Goal: Navigation & Orientation: Understand site structure

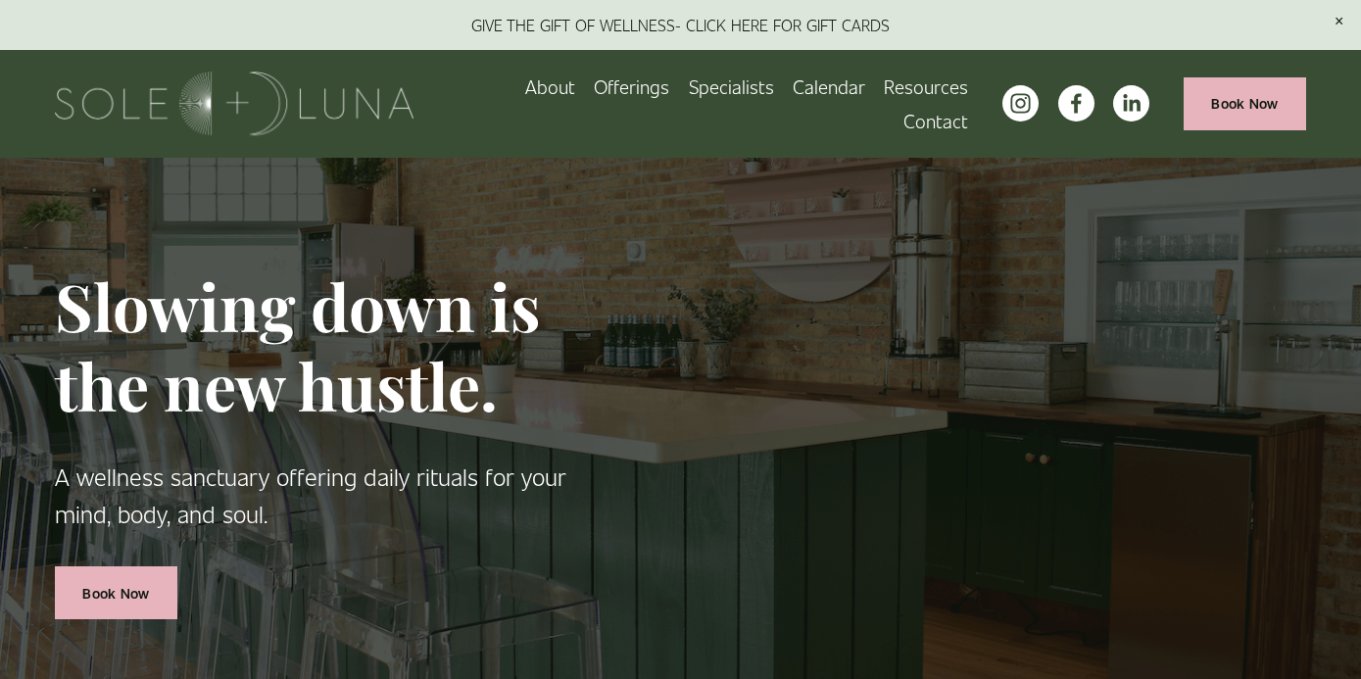
click at [0, 0] on span "Wellness Experiences" at bounding box center [0, 0] width 0 height 0
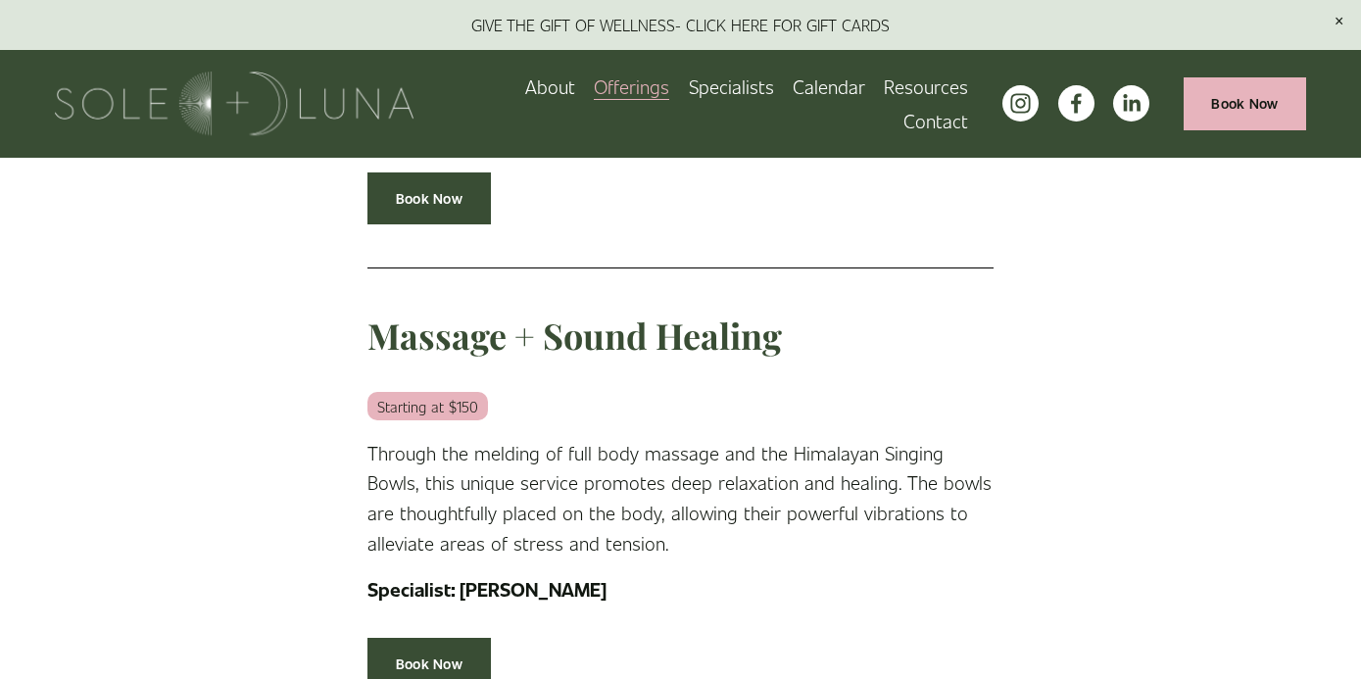
scroll to position [2400, 0]
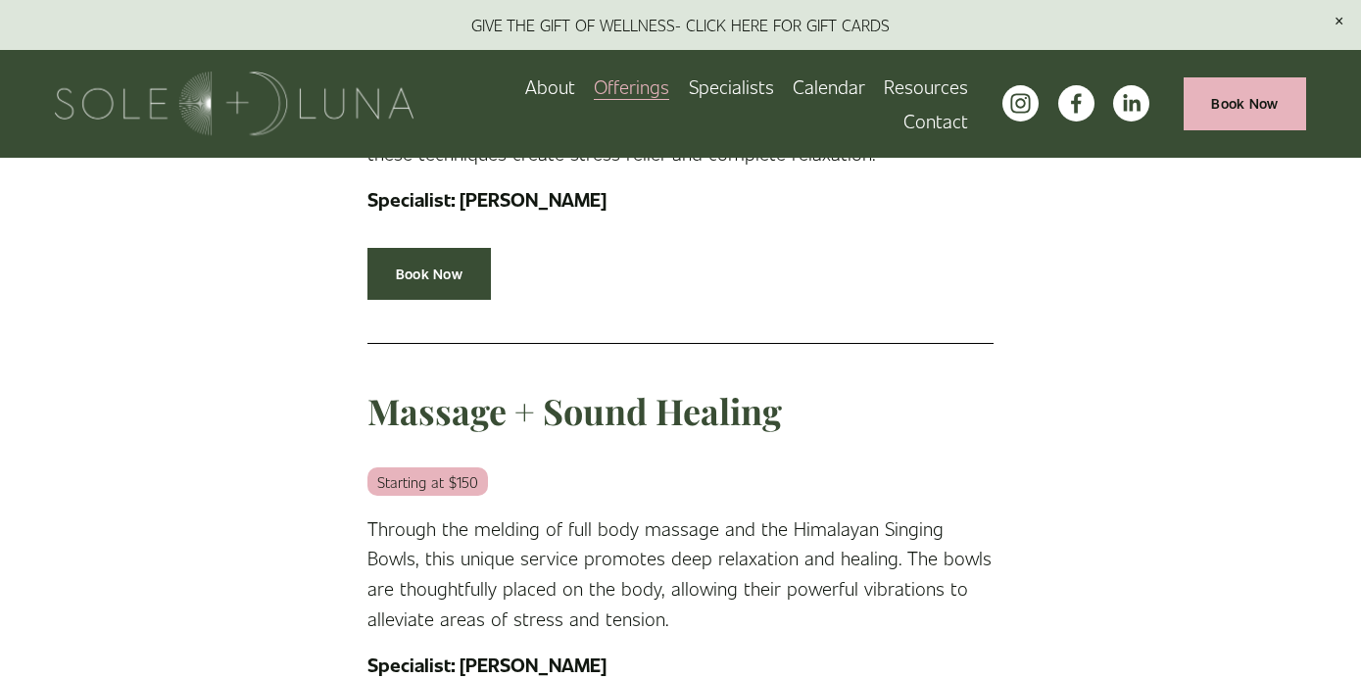
click at [725, 88] on link "Specialists" at bounding box center [731, 87] width 85 height 34
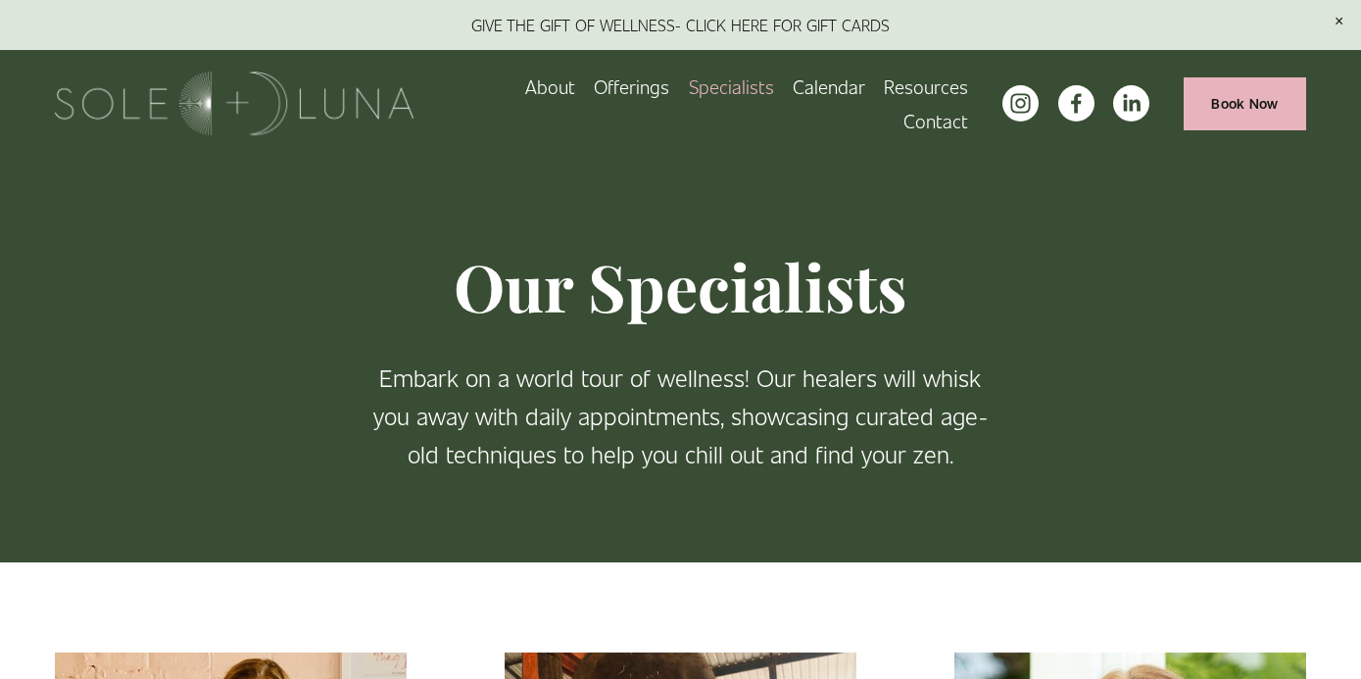
click at [0, 0] on span "Wellness Experiences" at bounding box center [0, 0] width 0 height 0
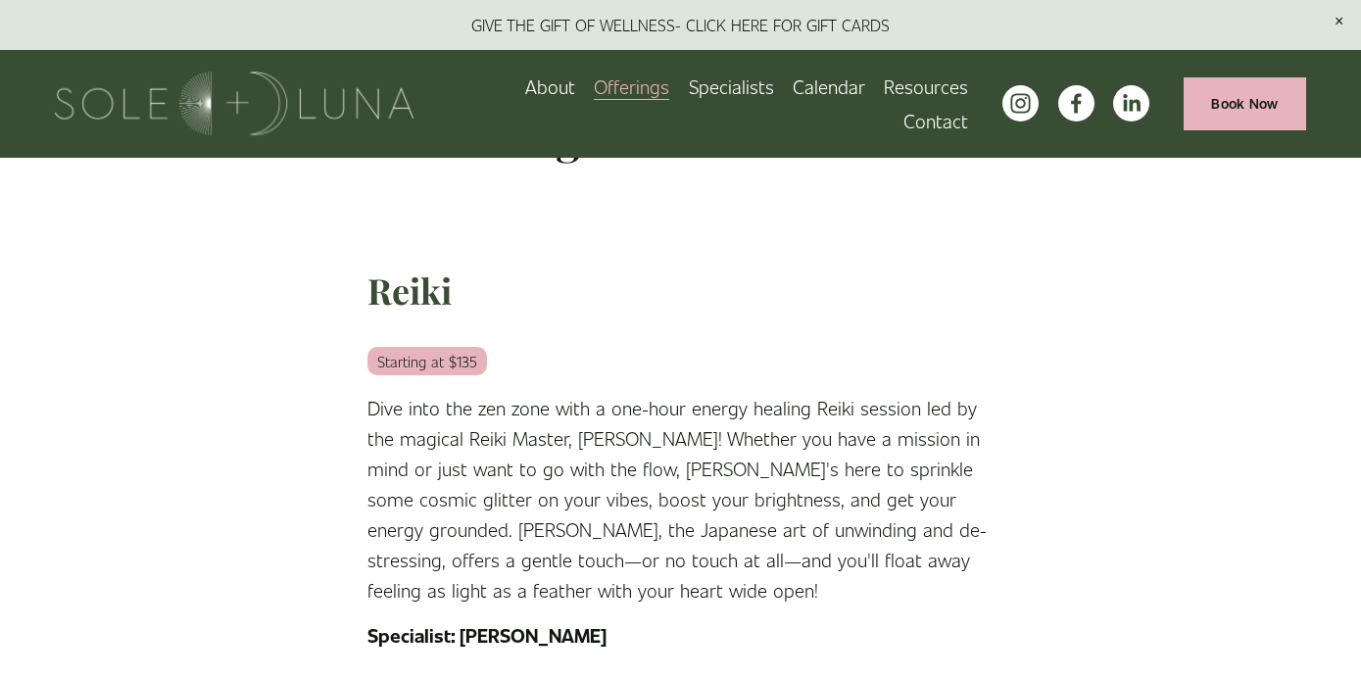
scroll to position [199, 0]
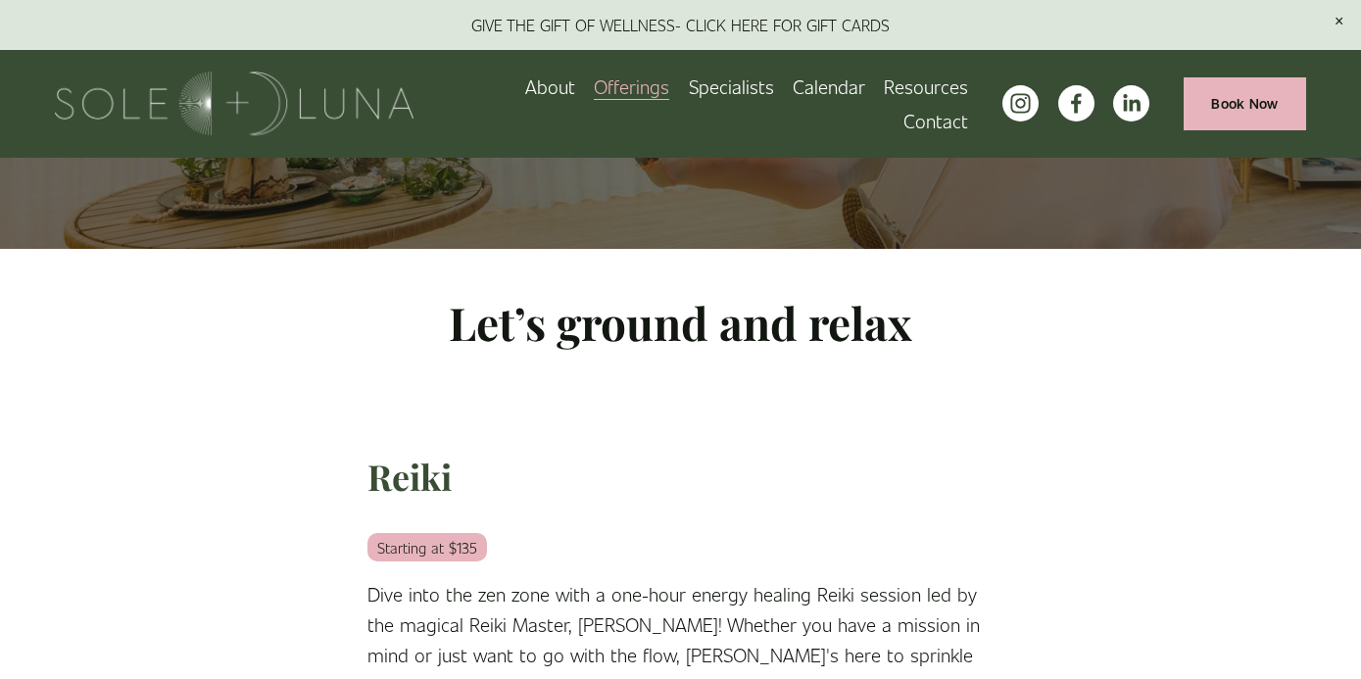
click at [0, 0] on span "Rituals" at bounding box center [0, 0] width 0 height 0
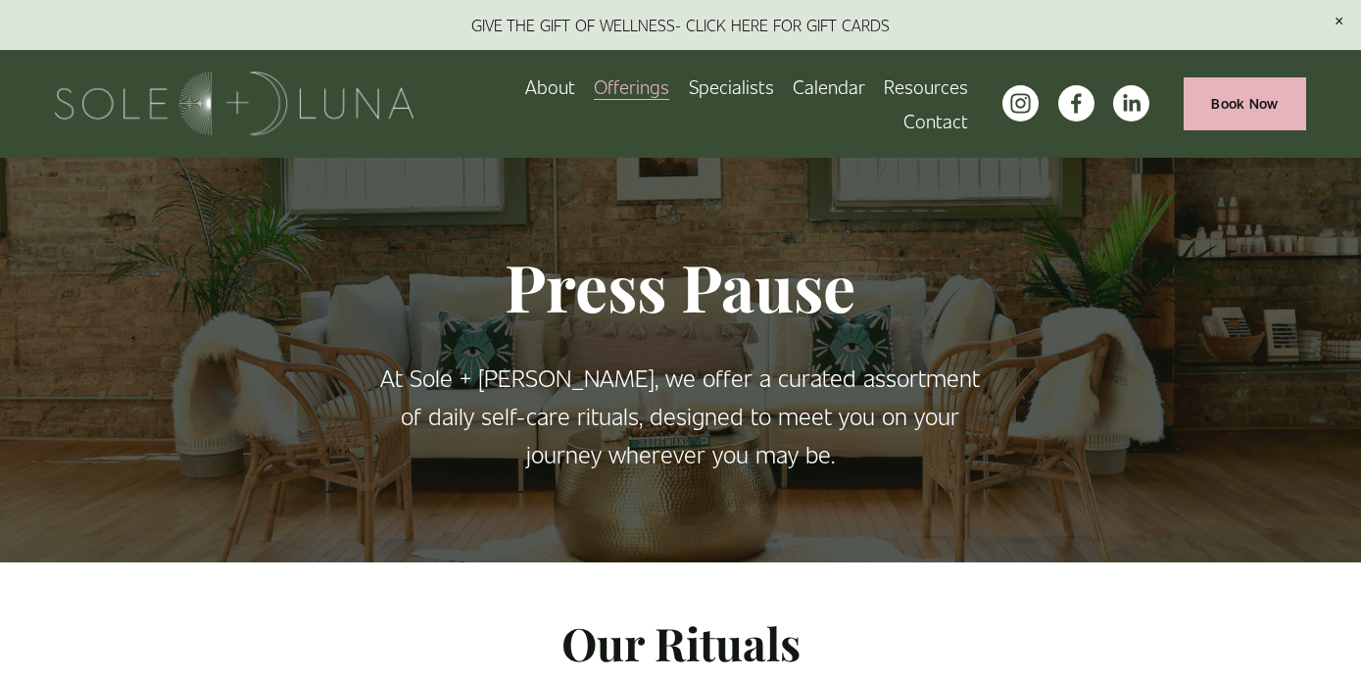
click at [742, 91] on link "Specialists" at bounding box center [731, 87] width 85 height 34
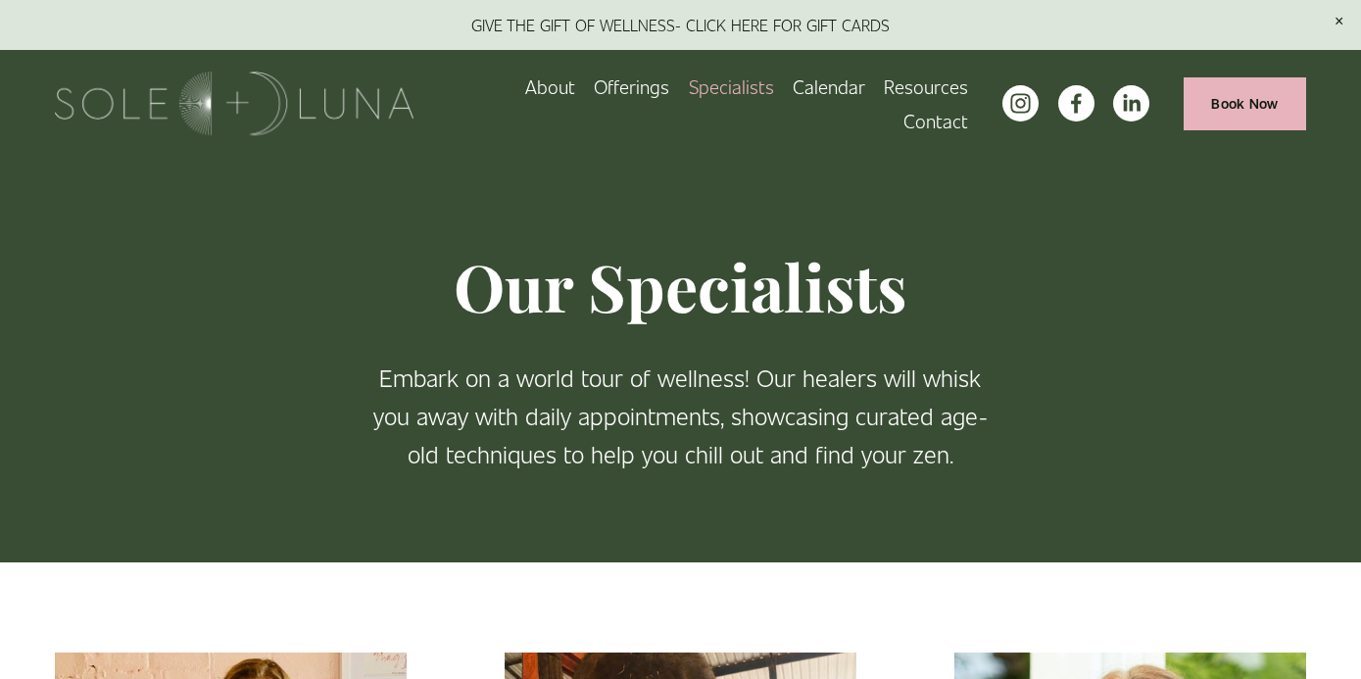
click at [0, 0] on span "Wellness Experiences" at bounding box center [0, 0] width 0 height 0
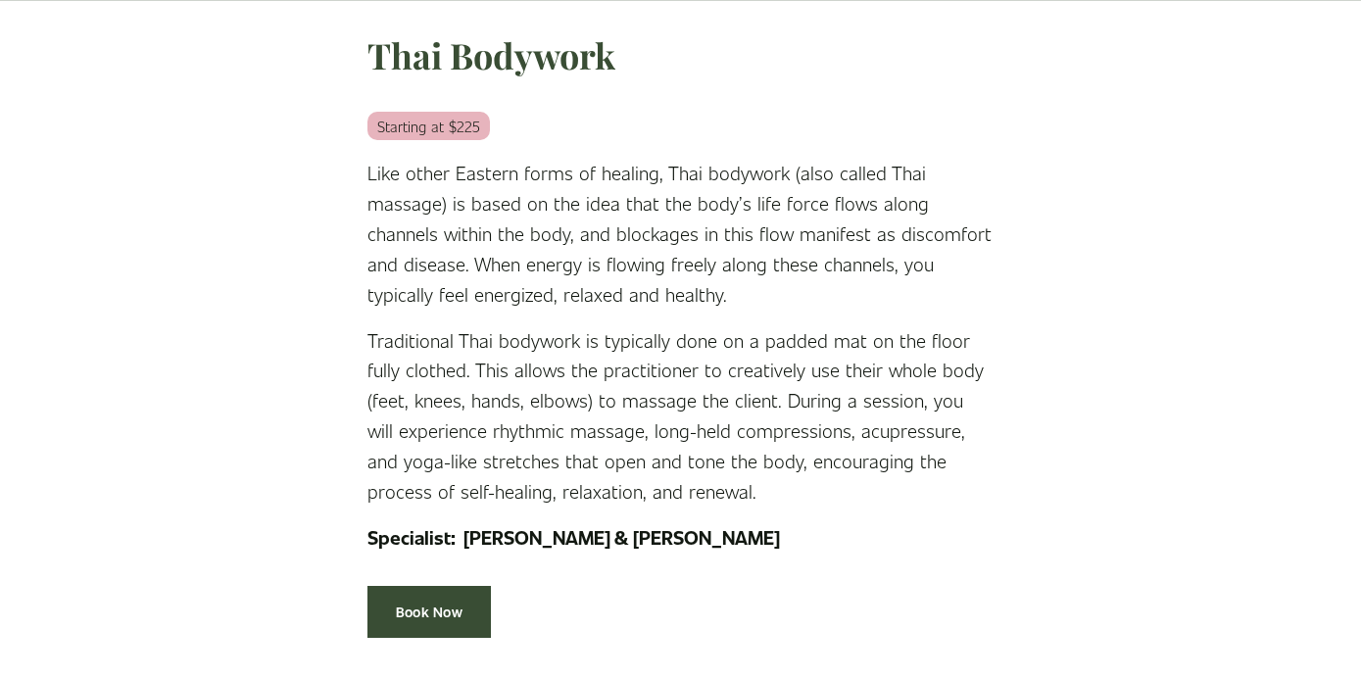
scroll to position [3222, 0]
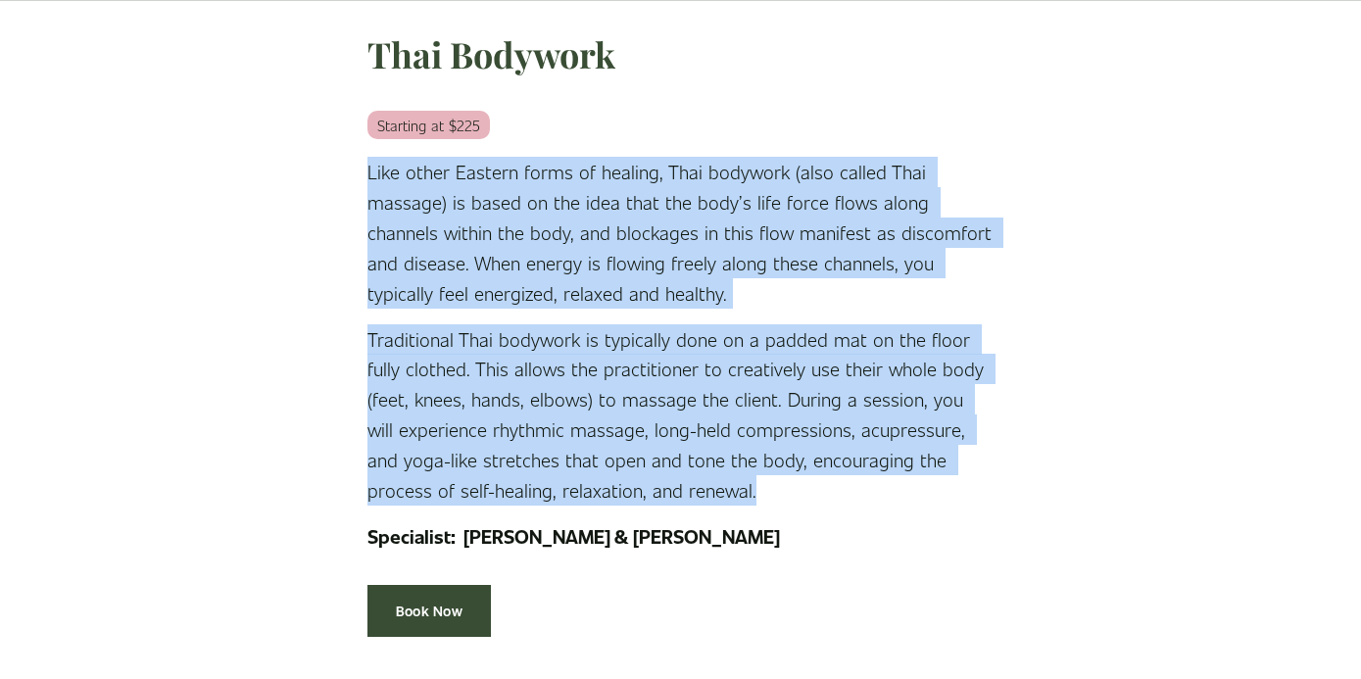
drag, startPoint x: 366, startPoint y: 167, endPoint x: 685, endPoint y: 495, distance: 456.5
click at [685, 495] on div "Thai Bodywork Starting at $225 Like other Eastern forms of healing, Thai bodywo…" at bounding box center [680, 291] width 659 height 554
copy div "Like other Eastern forms of healing, Thai bodywork (also called Thai massage) i…"
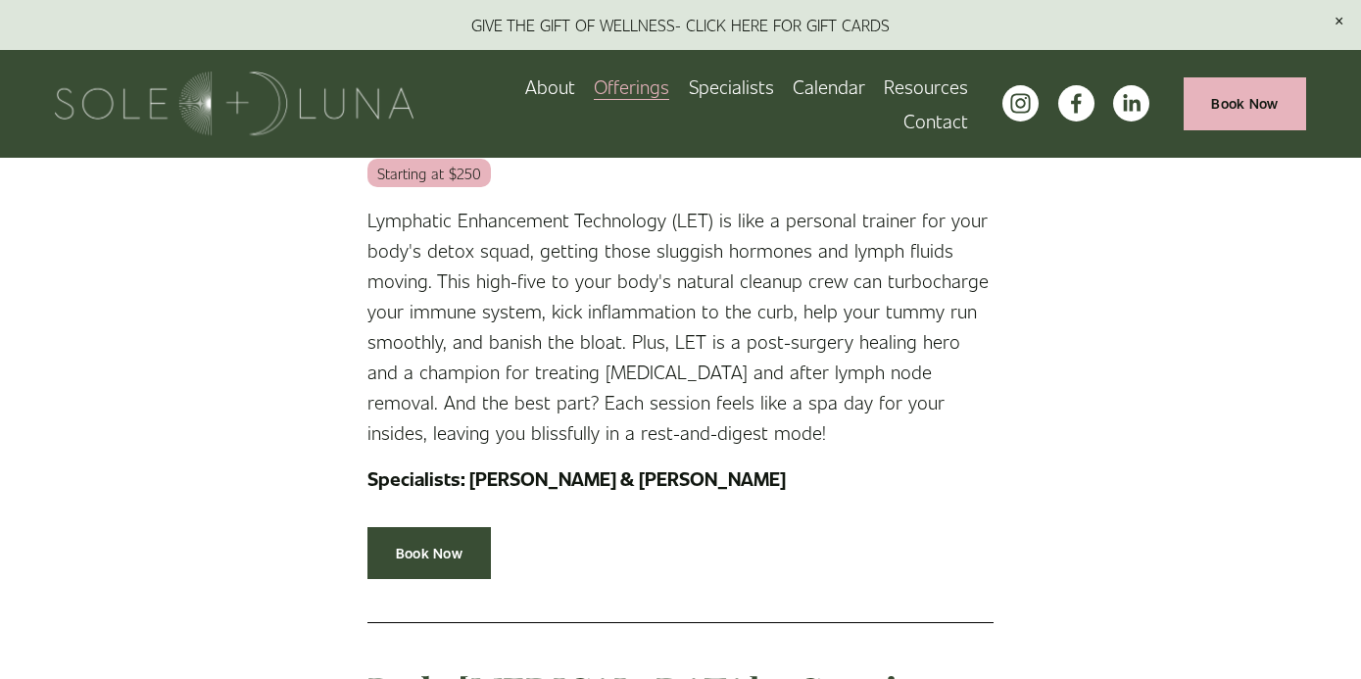
scroll to position [1535, 0]
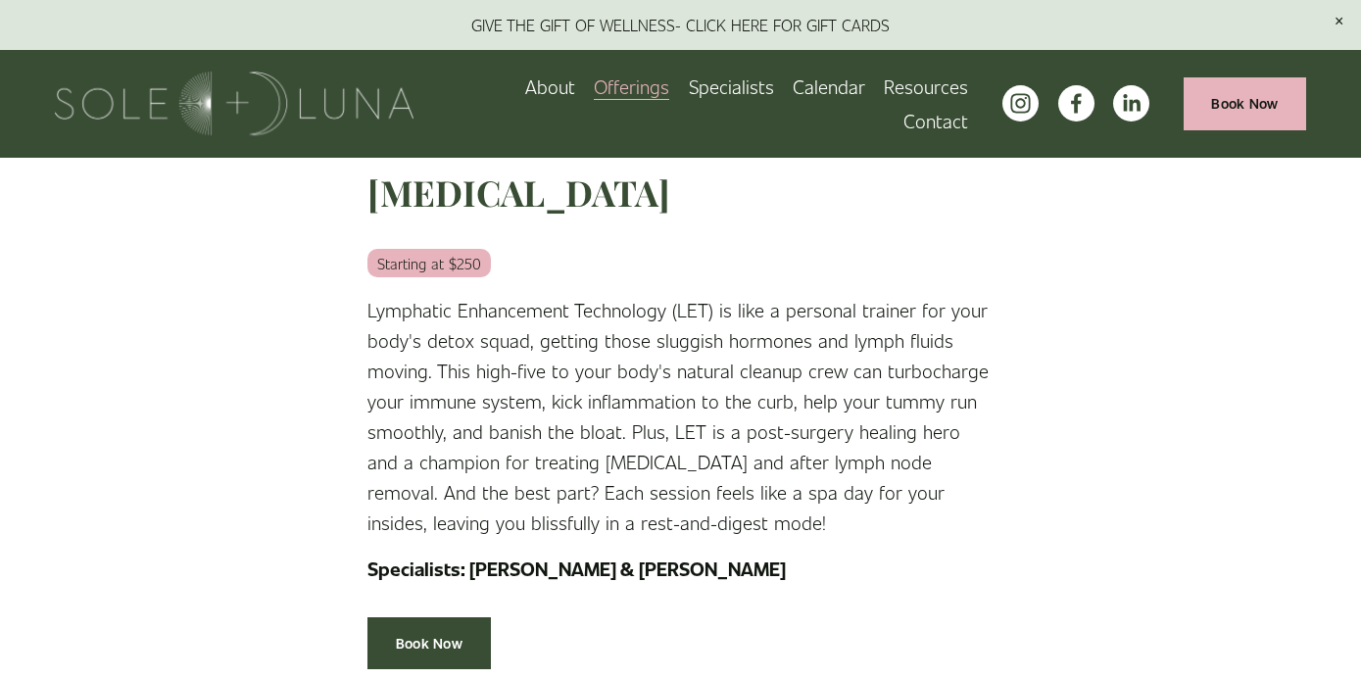
click at [721, 78] on link "Specialists" at bounding box center [731, 87] width 85 height 34
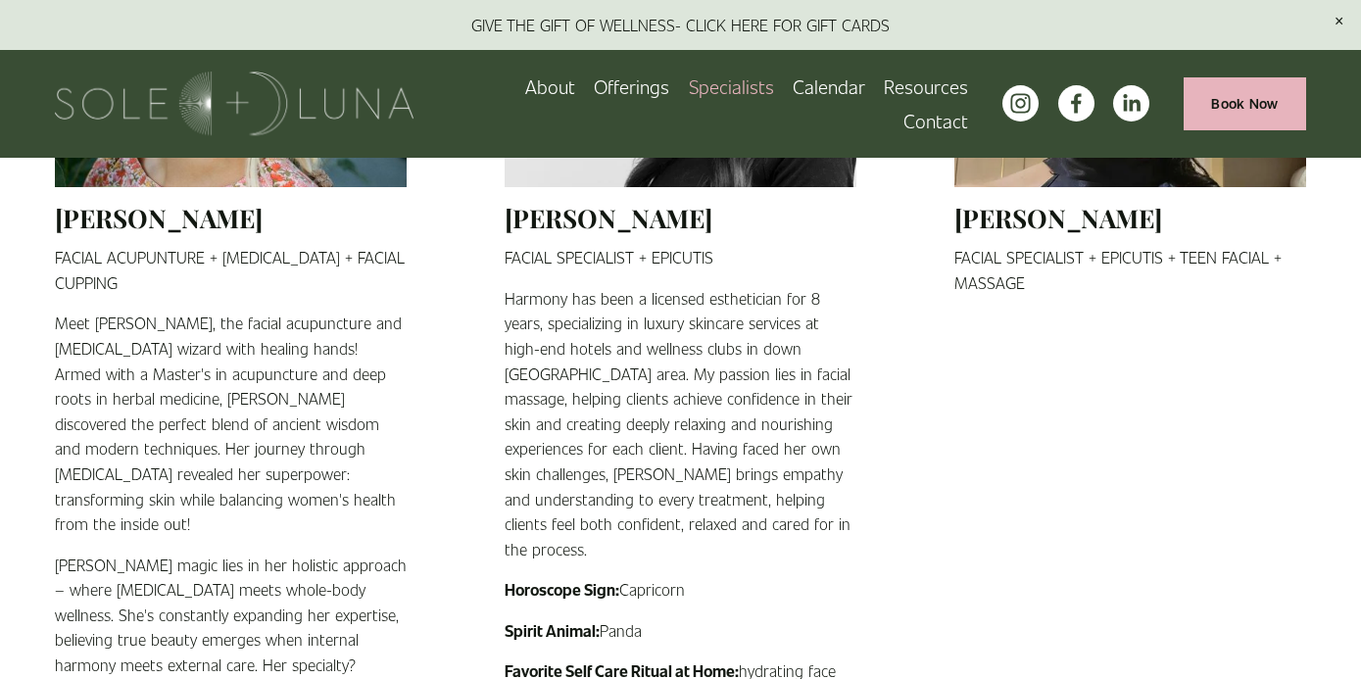
scroll to position [2748, 0]
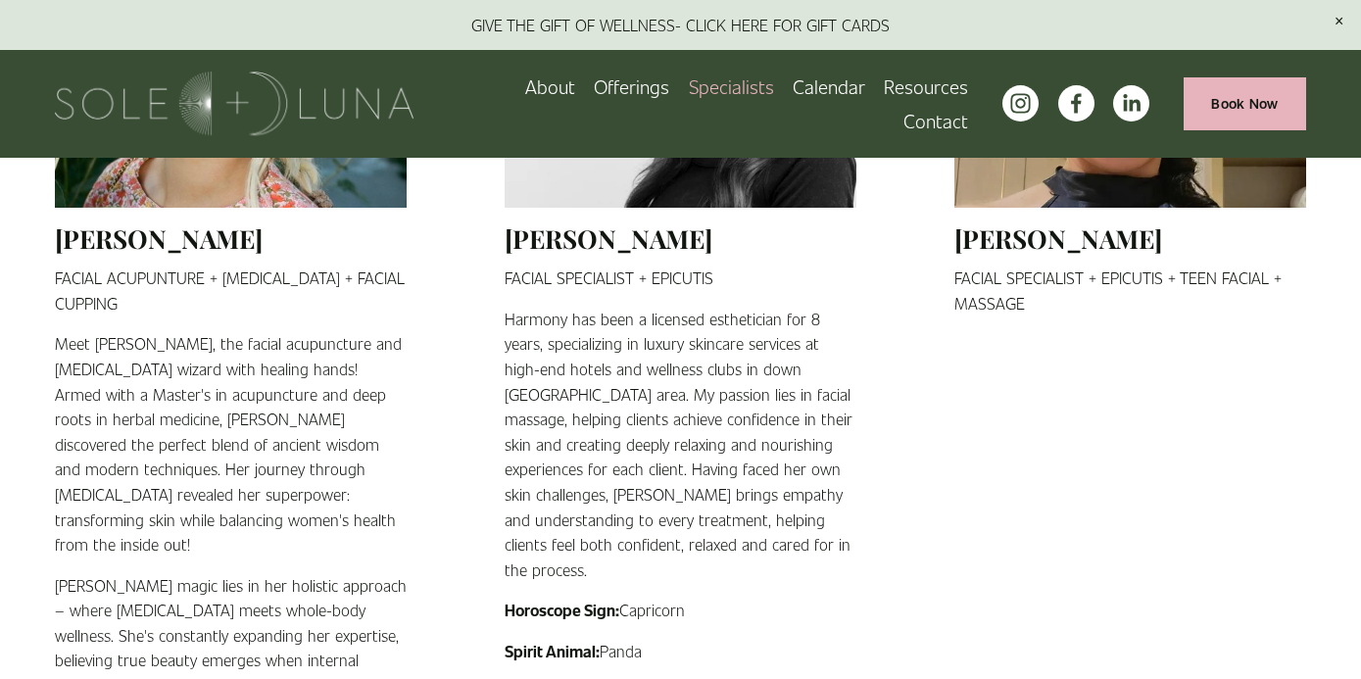
click at [0, 0] on span "Wellness Experiences" at bounding box center [0, 0] width 0 height 0
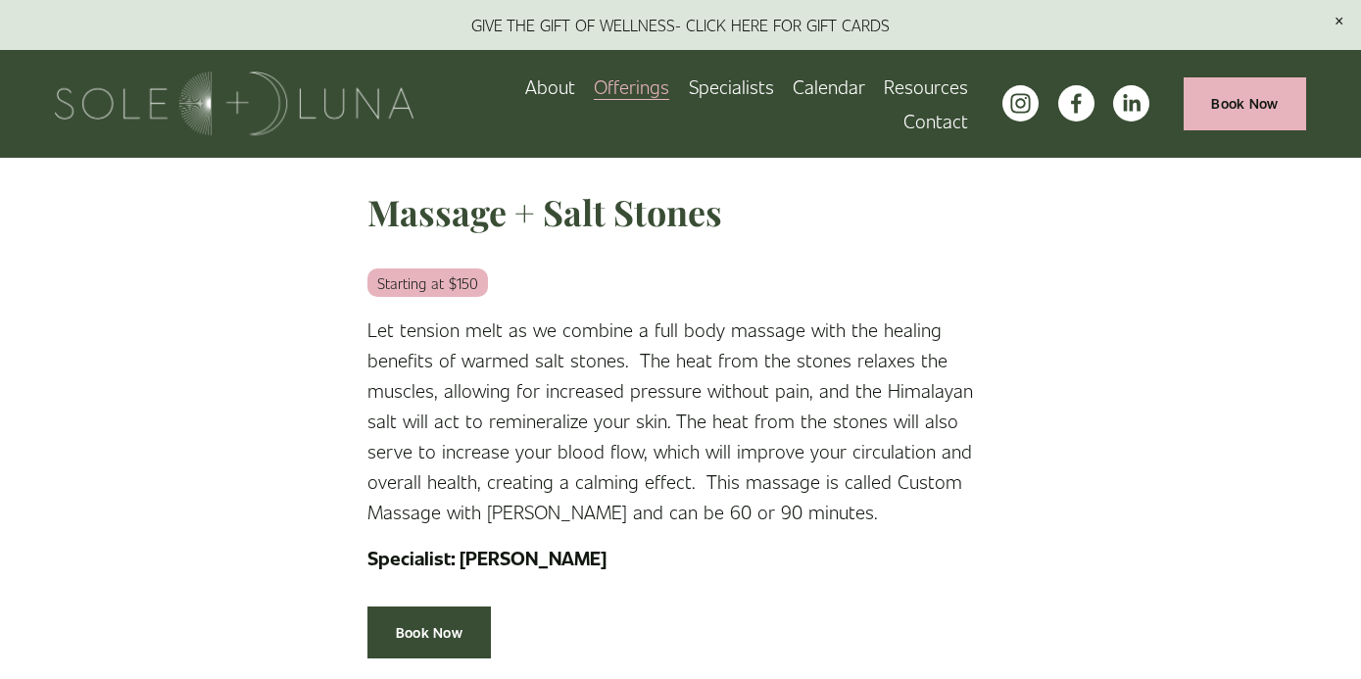
scroll to position [3729, 0]
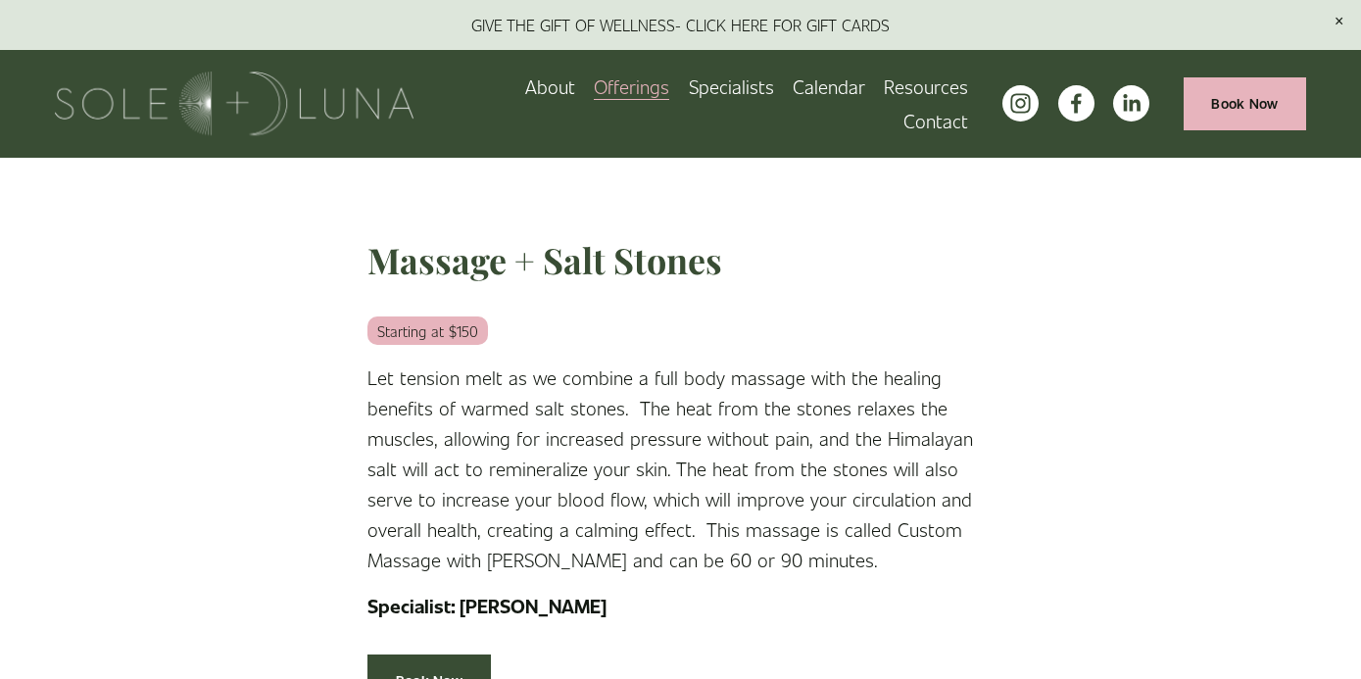
click at [724, 87] on link "Specialists" at bounding box center [731, 87] width 85 height 34
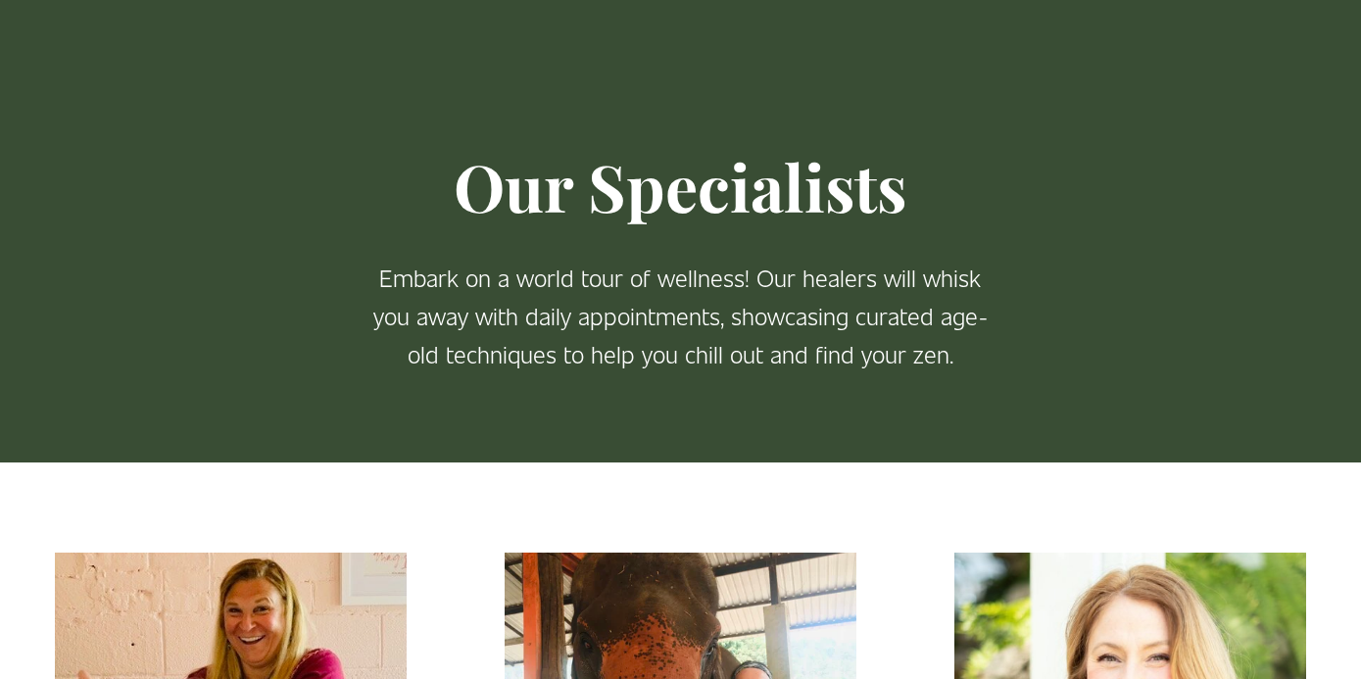
scroll to position [103, 0]
